Goal: Find contact information: Obtain details needed to contact an individual or organization

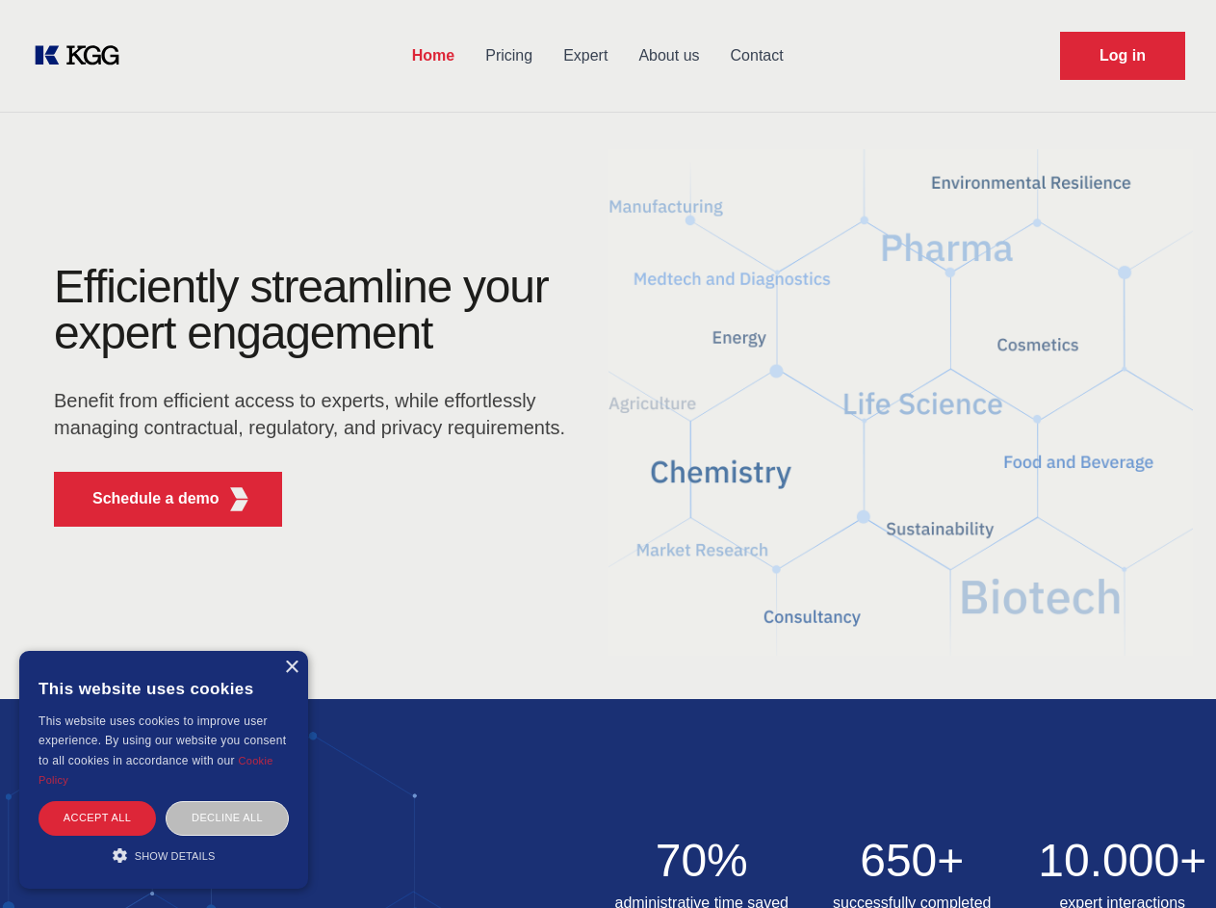
click at [607, 453] on div "Efficiently streamline your expert engagement Benefit from efficient access to …" at bounding box center [315, 403] width 585 height 278
click at [144, 499] on p "Schedule a demo" at bounding box center [155, 498] width 127 height 23
click at [291, 667] on div "× This website uses cookies This website uses cookies to improve user experienc…" at bounding box center [163, 770] width 289 height 238
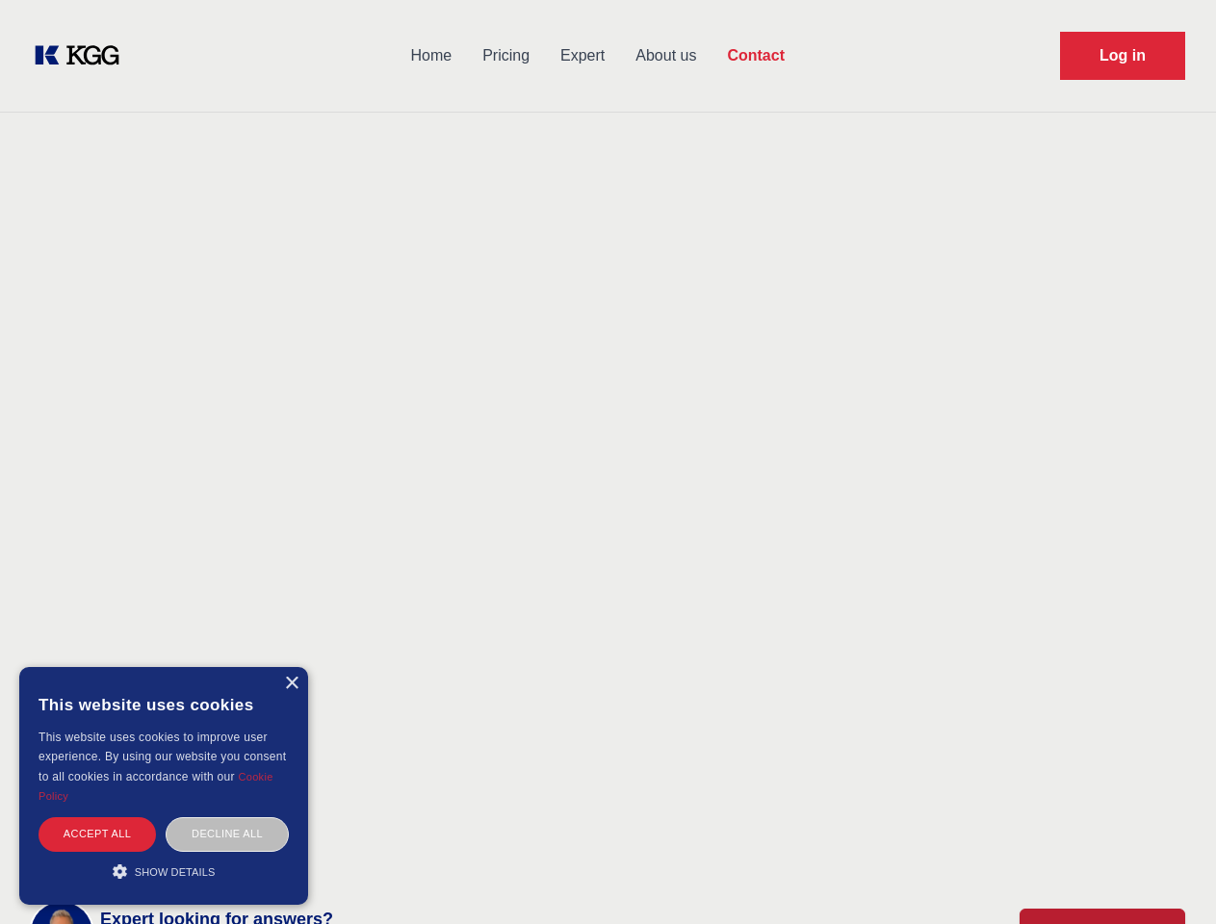
click at [97, 817] on div "Accept all" at bounding box center [96, 834] width 117 height 34
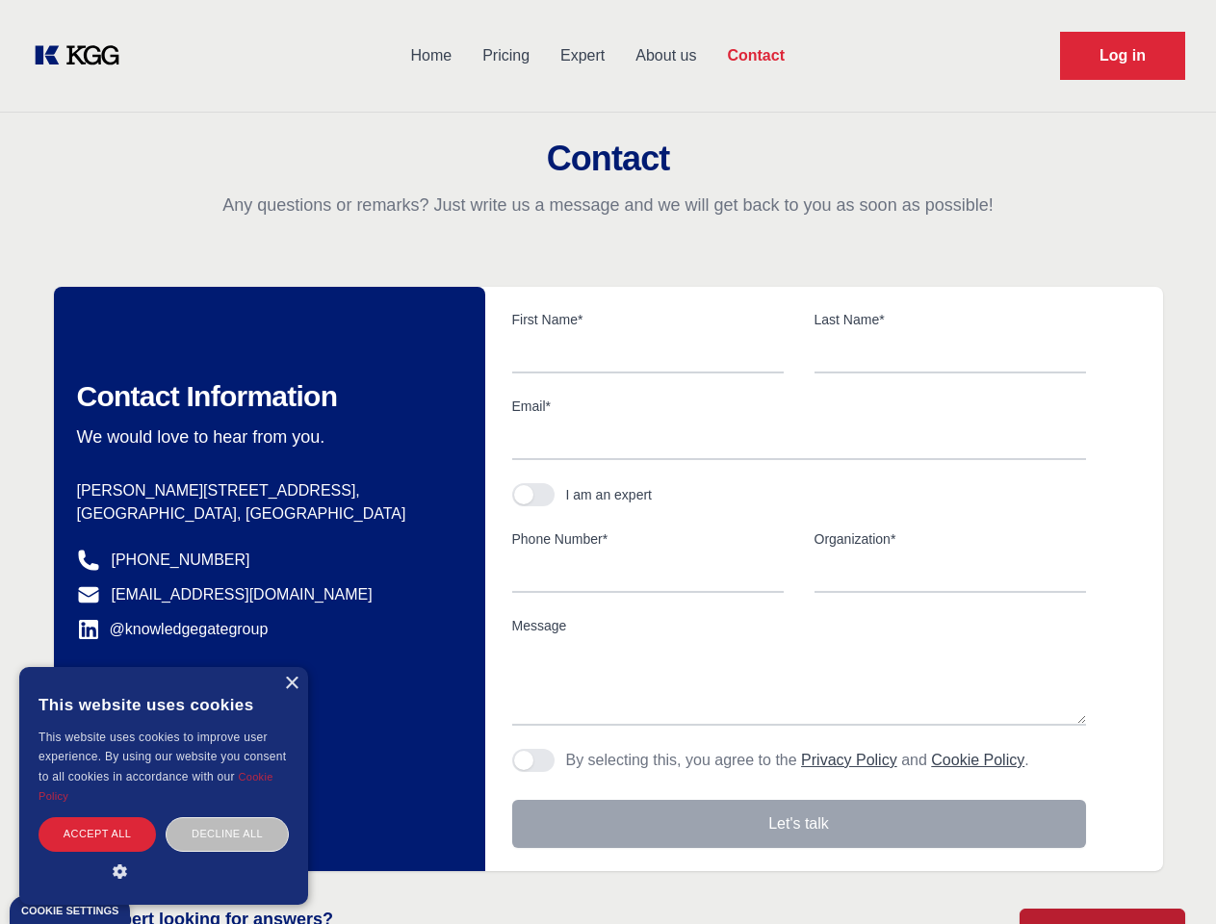
click at [227, 817] on div "Contact Information We would love to hear from you. Postal address [PERSON_NAME…" at bounding box center [269, 579] width 431 height 584
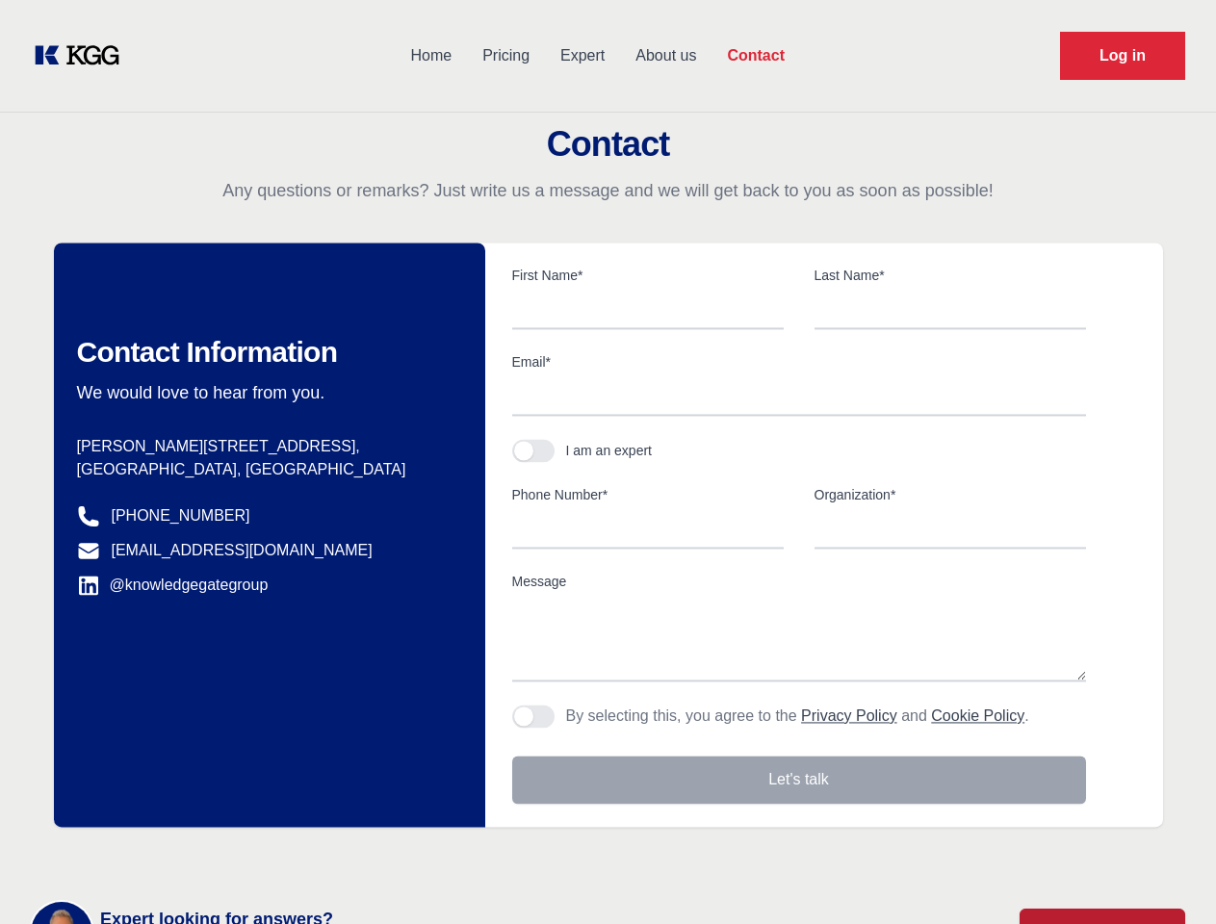
click at [164, 855] on main "Contact Any questions or remarks? Just write us a message and we will get back …" at bounding box center [608, 501] width 1216 height 1002
